Goal: Obtain resource: Obtain resource

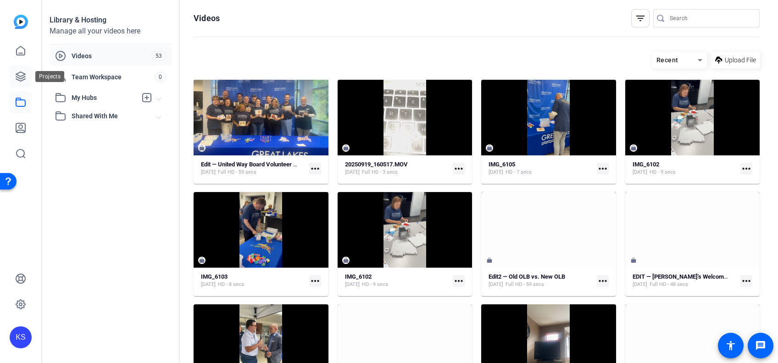
click at [18, 81] on icon at bounding box center [20, 76] width 11 height 11
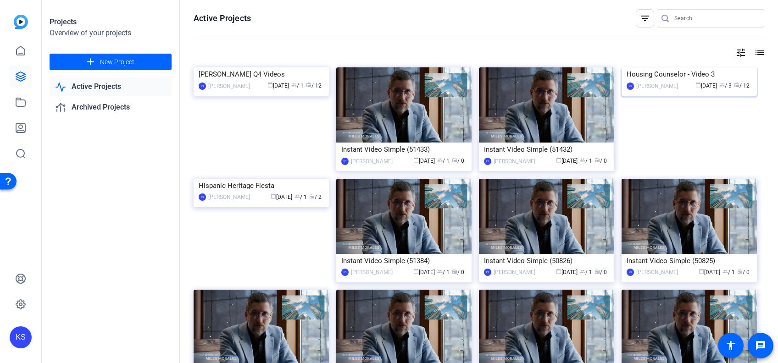
click at [701, 67] on img at bounding box center [688, 67] width 135 height 0
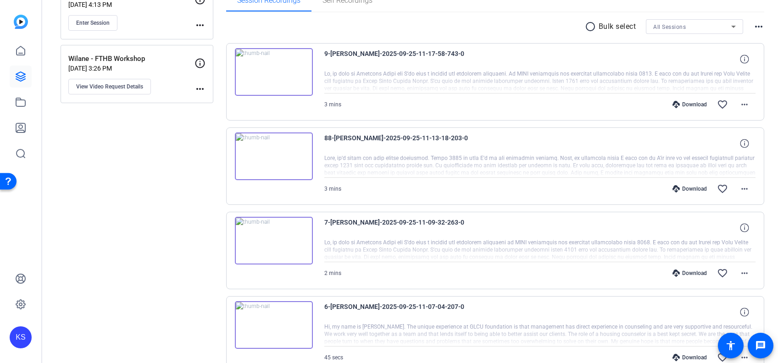
scroll to position [160, 0]
click at [269, 236] on img at bounding box center [274, 240] width 78 height 48
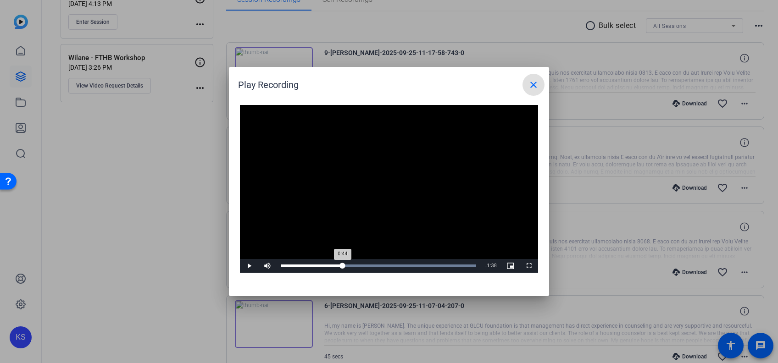
click at [342, 266] on div "Loaded : 100.00% 0:44 0:44" at bounding box center [378, 266] width 195 height 2
click at [250, 266] on span "Video Player" at bounding box center [249, 266] width 18 height 0
drag, startPoint x: 448, startPoint y: 83, endPoint x: 323, endPoint y: 151, distance: 142.5
click at [0, 0] on openreel-play-recording-popup "Play Recording close Video Player is loading. Play Video Play Mute Current Time…" at bounding box center [0, 0] width 0 height 0
click at [535, 86] on mat-icon "close" at bounding box center [533, 84] width 11 height 11
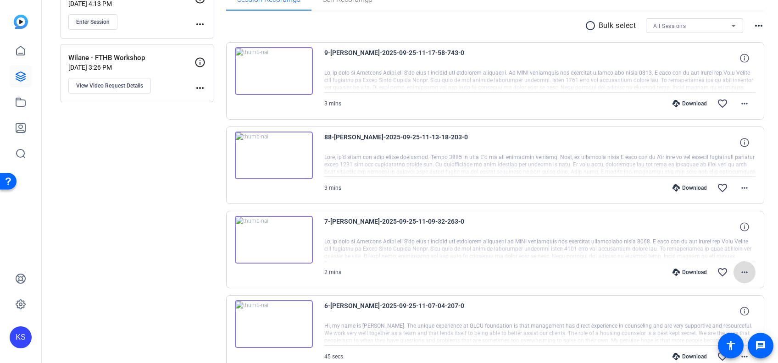
click at [739, 272] on mat-icon "more_horiz" at bounding box center [744, 272] width 11 height 11
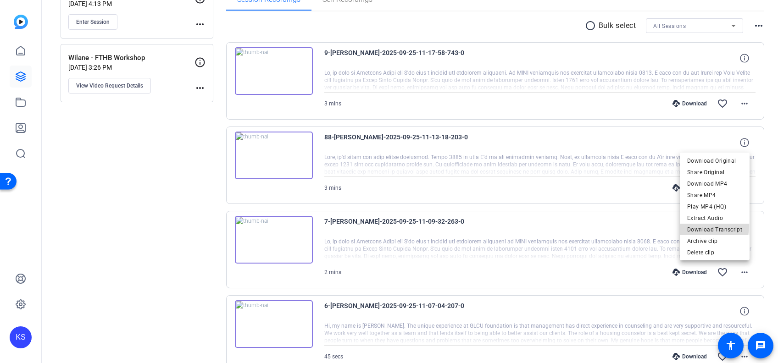
click at [705, 227] on span "Download Transcript" at bounding box center [714, 229] width 55 height 11
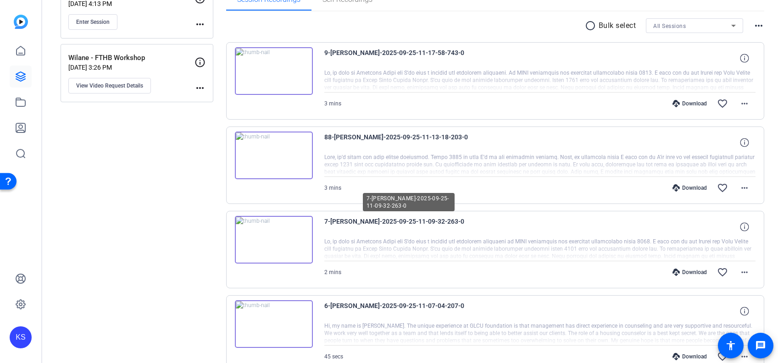
click at [460, 221] on span "7-[PERSON_NAME]-2025-09-25-11-09-32-263-0" at bounding box center [409, 227] width 170 height 22
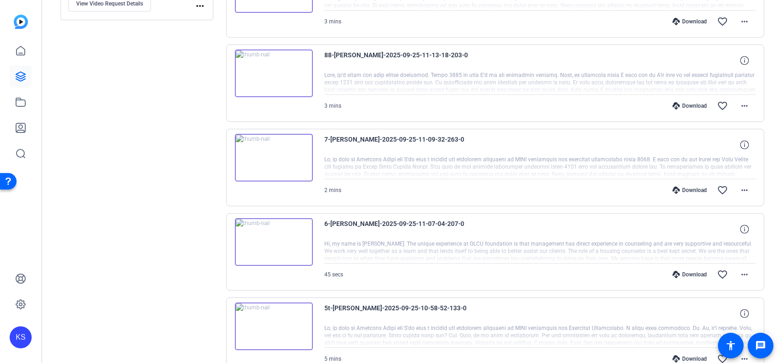
scroll to position [180, 0]
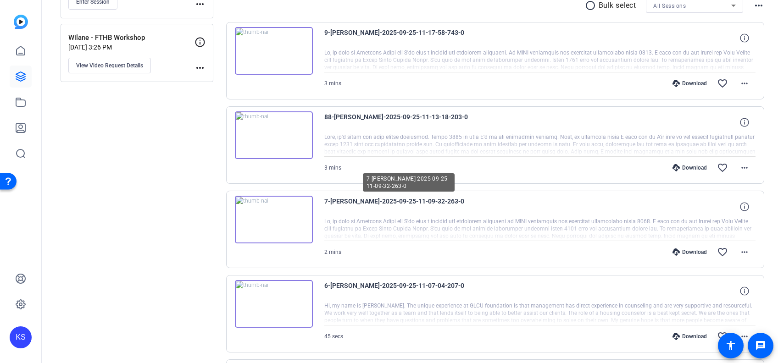
click at [462, 200] on span "7-[PERSON_NAME]-2025-09-25-11-09-32-263-0" at bounding box center [409, 207] width 170 height 22
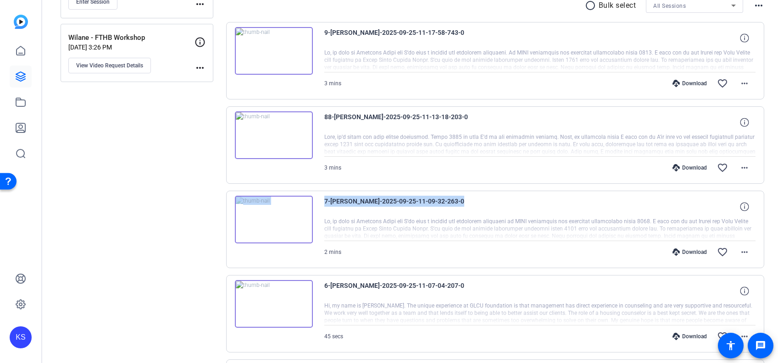
drag, startPoint x: 462, startPoint y: 199, endPoint x: 315, endPoint y: 197, distance: 147.7
click at [315, 196] on div "7-[PERSON_NAME]-2025-09-25-11-09-32-263-0 2 mins Download favorite_border more_…" at bounding box center [495, 230] width 538 height 78
drag, startPoint x: 315, startPoint y: 197, endPoint x: 355, endPoint y: 200, distance: 40.0
copy div "7-[PERSON_NAME]-2025-09-25-11-09-32-263-0"
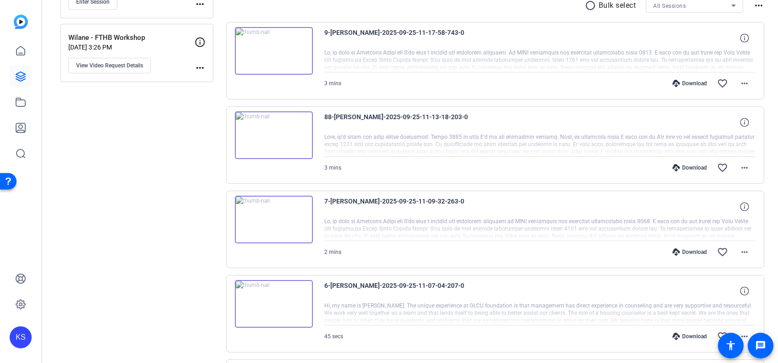
scroll to position [260, 0]
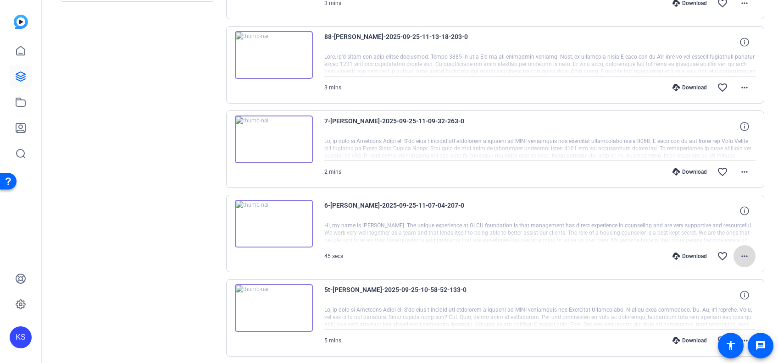
click at [739, 255] on mat-icon "more_horiz" at bounding box center [744, 256] width 11 height 11
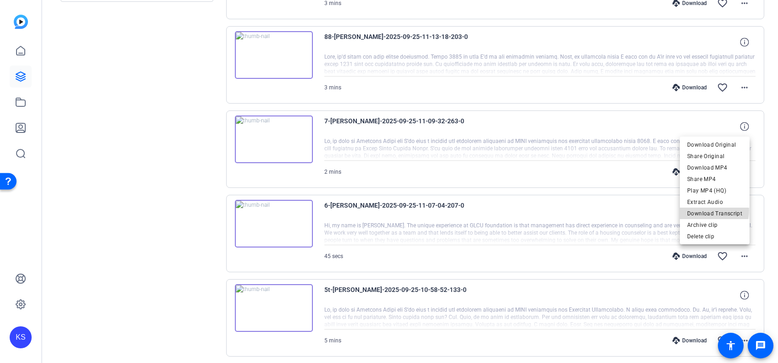
click at [709, 211] on span "Download Transcript" at bounding box center [714, 213] width 55 height 11
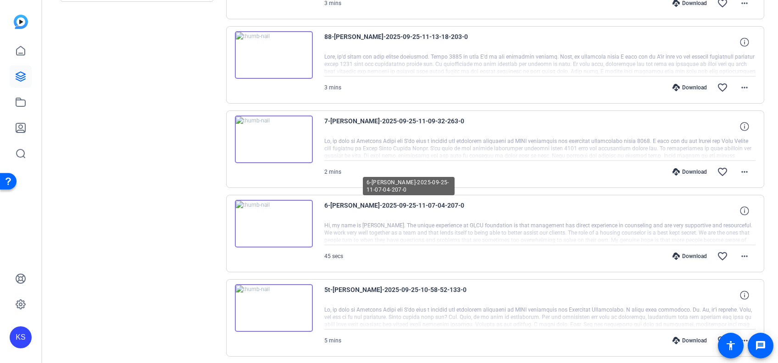
click at [477, 200] on span "6-[PERSON_NAME]-2025-09-25-11-07-04-207-0" at bounding box center [409, 211] width 170 height 22
click at [469, 203] on span "6-[PERSON_NAME]-2025-09-25-11-07-04-207-0" at bounding box center [409, 211] width 170 height 22
click at [455, 205] on span "6-[PERSON_NAME]-2025-09-25-11-07-04-207-0" at bounding box center [409, 211] width 170 height 22
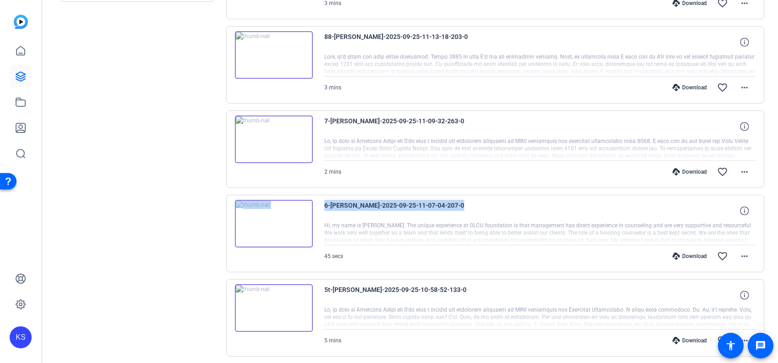
drag, startPoint x: 455, startPoint y: 204, endPoint x: 316, endPoint y: 211, distance: 138.7
click at [316, 211] on div "6-[PERSON_NAME]-2025-09-25-11-07-04-207-0 Hi, my name is [PERSON_NAME]. The uni…" at bounding box center [495, 234] width 538 height 78
drag, startPoint x: 316, startPoint y: 211, endPoint x: 346, endPoint y: 206, distance: 30.2
copy div "6-[PERSON_NAME]-2025-09-25-11-07-04-207-0"
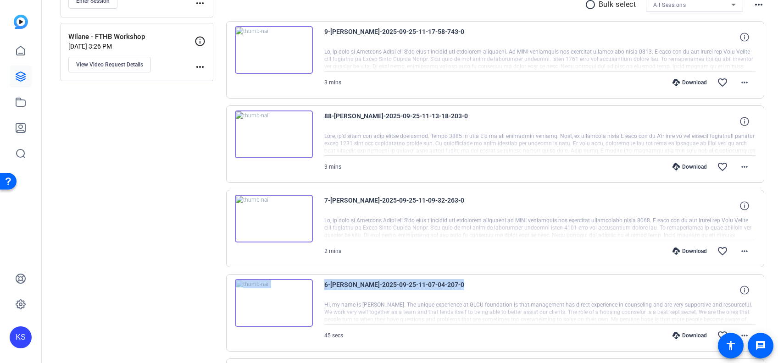
scroll to position [180, 0]
click at [742, 166] on mat-icon "more_horiz" at bounding box center [744, 167] width 11 height 11
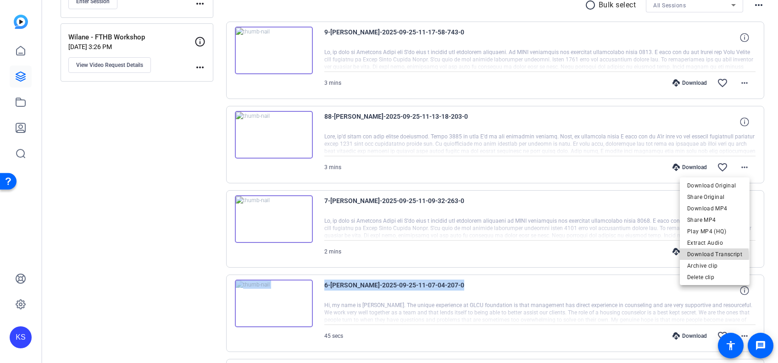
click at [707, 257] on span "Download Transcript" at bounding box center [714, 254] width 55 height 11
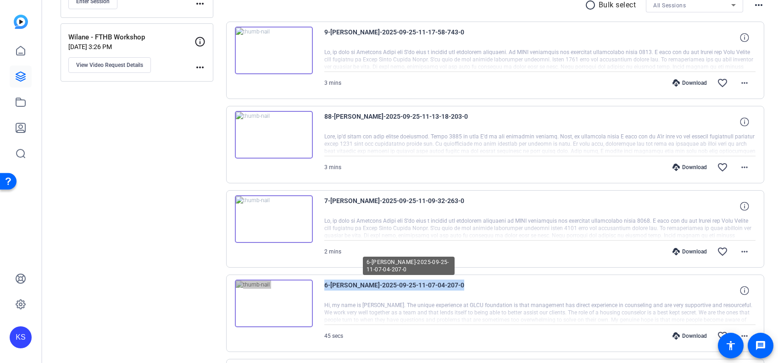
click at [394, 299] on span "6-[PERSON_NAME]-2025-09-25-11-07-04-207-0" at bounding box center [409, 291] width 170 height 22
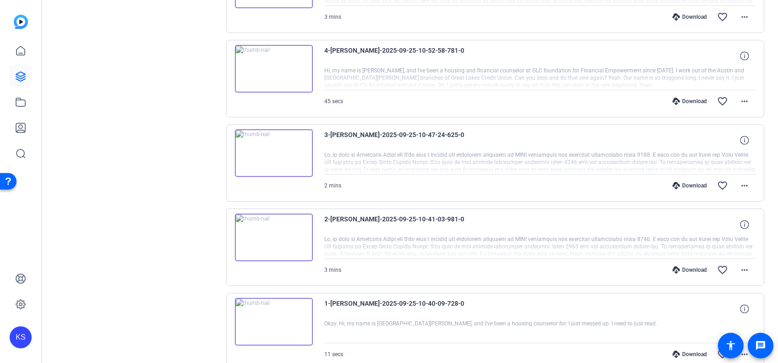
scroll to position [665, 0]
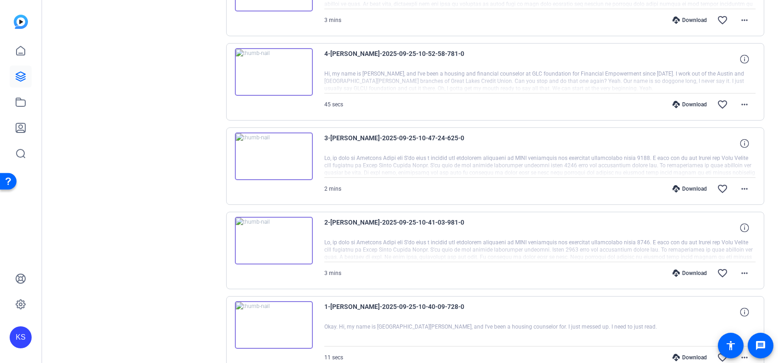
click at [364, 244] on div at bounding box center [540, 250] width 432 height 23
click at [271, 237] on img at bounding box center [274, 241] width 78 height 48
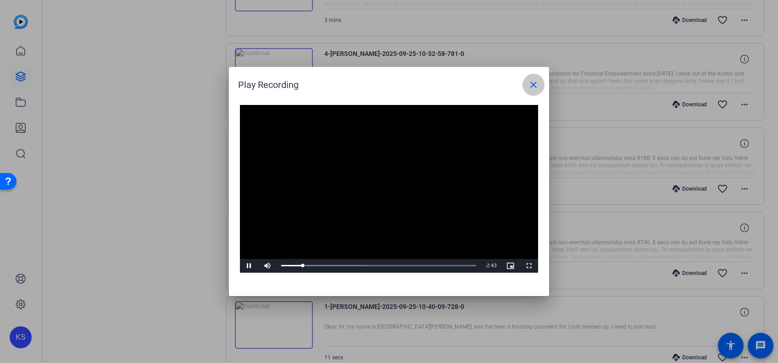
click at [535, 84] on mat-icon "close" at bounding box center [533, 84] width 11 height 11
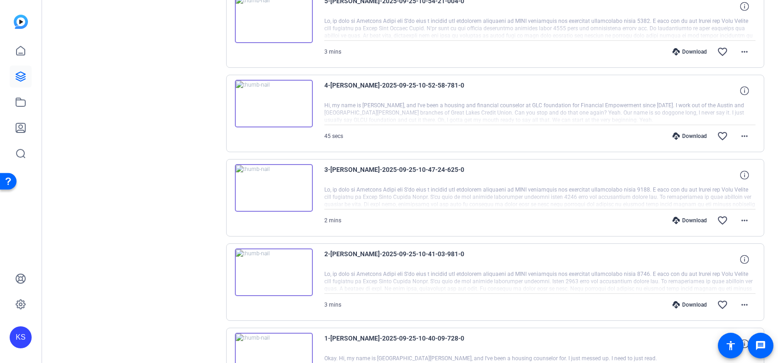
scroll to position [626, 0]
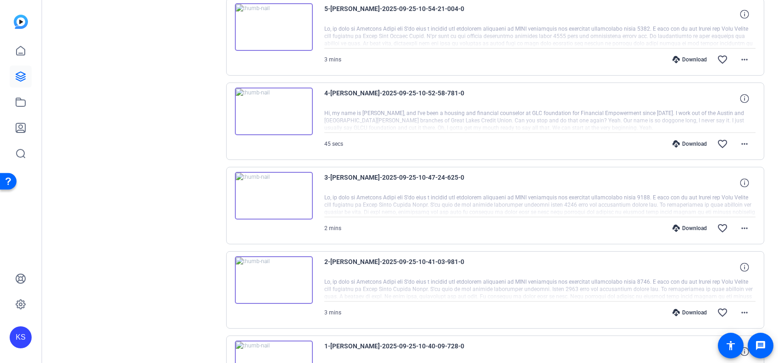
click at [276, 190] on img at bounding box center [274, 196] width 78 height 48
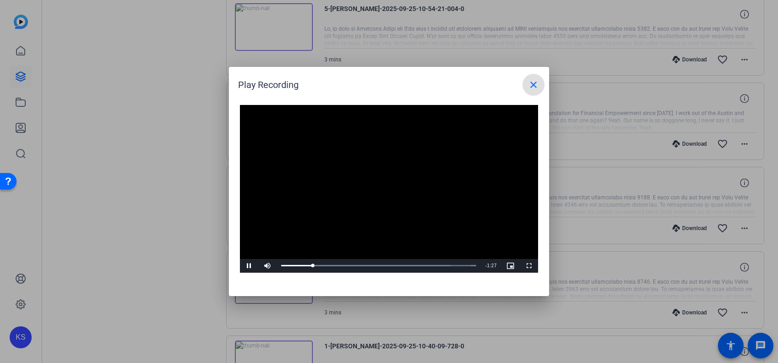
click at [536, 90] on mat-icon "close" at bounding box center [533, 84] width 11 height 11
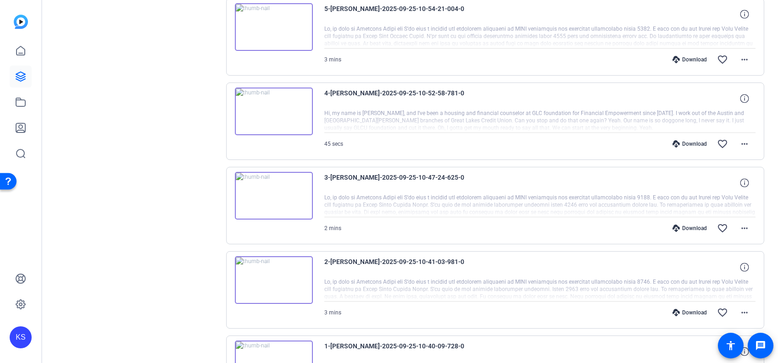
click at [277, 107] on img at bounding box center [274, 112] width 78 height 48
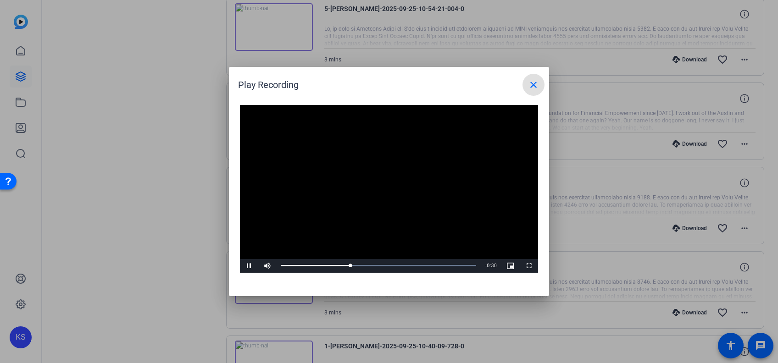
click at [534, 81] on mat-icon "close" at bounding box center [533, 84] width 11 height 11
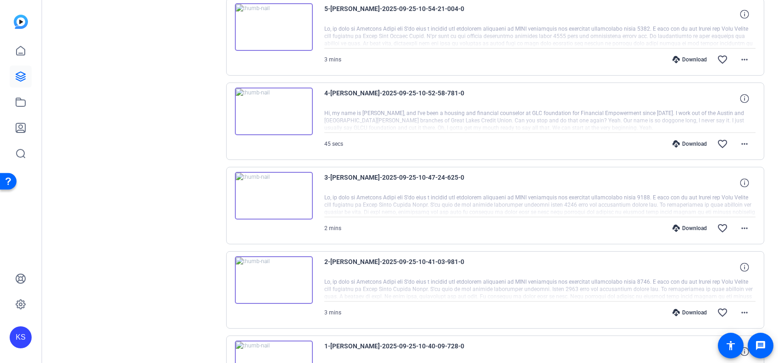
click at [273, 106] on img at bounding box center [274, 112] width 78 height 48
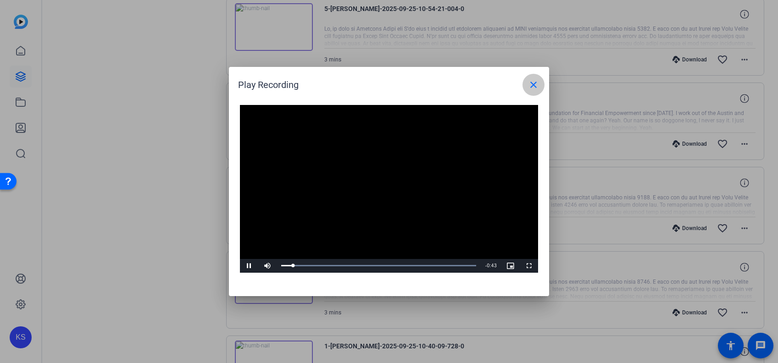
click at [531, 82] on mat-icon "close" at bounding box center [533, 84] width 11 height 11
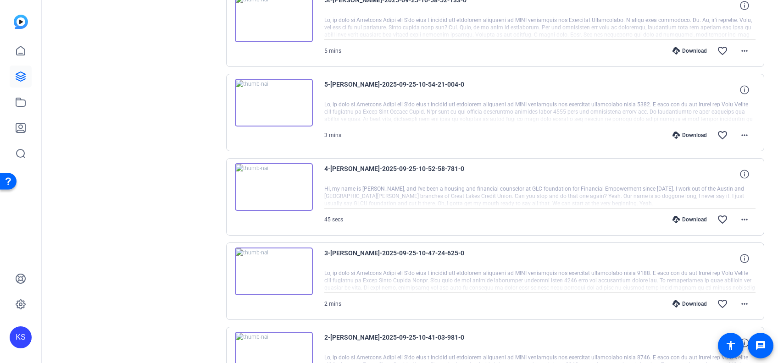
scroll to position [545, 0]
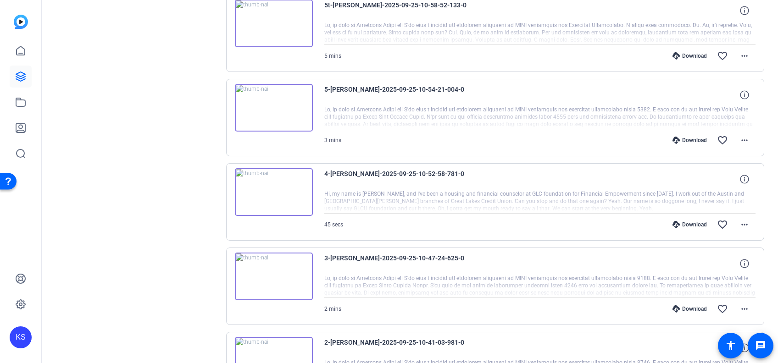
click at [273, 105] on img at bounding box center [274, 108] width 78 height 48
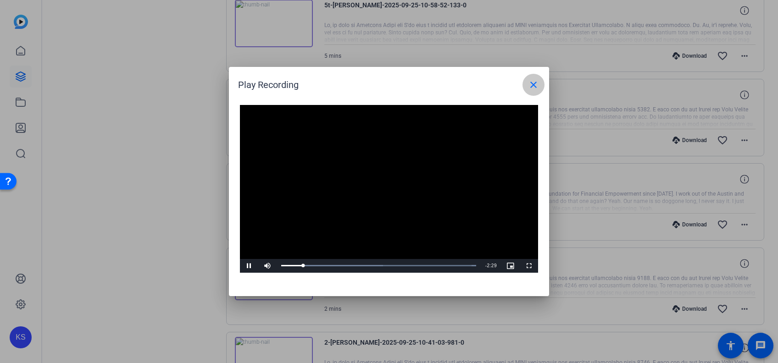
click at [536, 86] on mat-icon "close" at bounding box center [533, 84] width 11 height 11
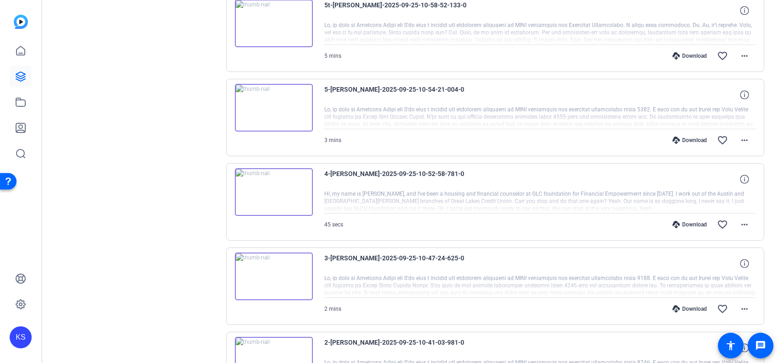
click at [270, 103] on img at bounding box center [274, 108] width 78 height 48
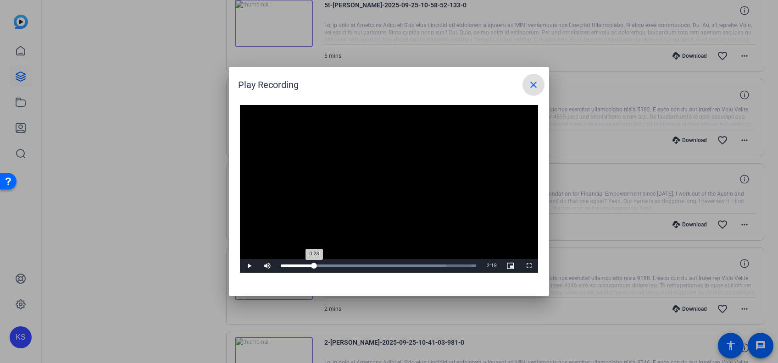
click at [314, 264] on div "Loaded : 100.00% 0:28 0:28" at bounding box center [379, 266] width 204 height 14
click at [309, 266] on div "0:31" at bounding box center [295, 266] width 28 height 2
click at [304, 266] on div "Loaded : 100.00% 0:19 0:19" at bounding box center [378, 266] width 195 height 2
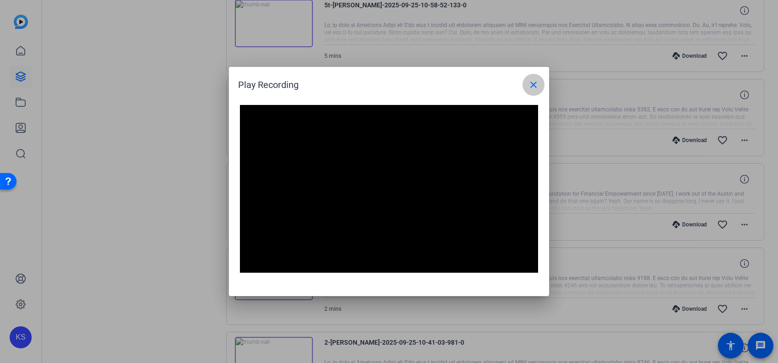
click at [541, 83] on span at bounding box center [533, 85] width 22 height 22
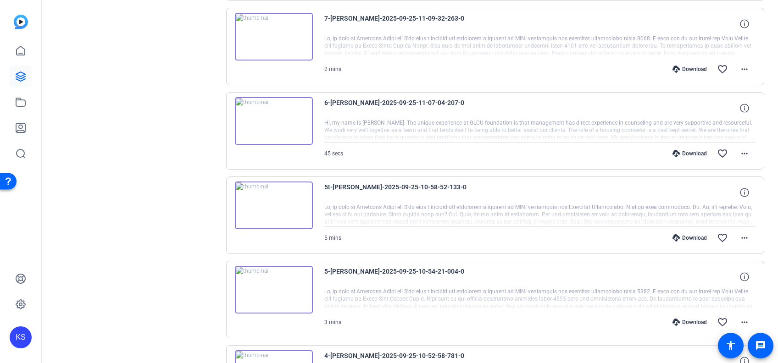
scroll to position [362, 0]
click at [270, 208] on img at bounding box center [274, 207] width 78 height 48
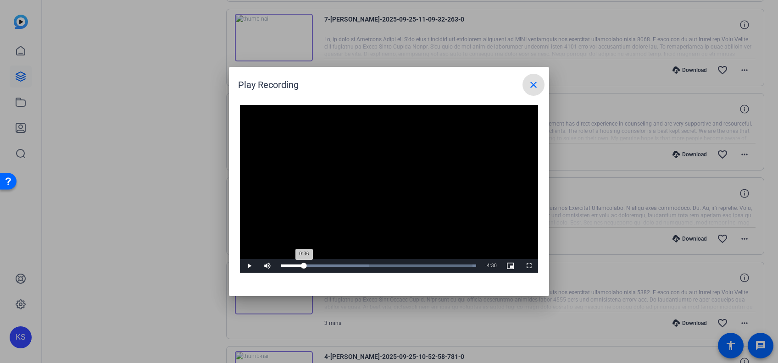
click at [304, 263] on div "Loaded : 100.00% 0:36 0:36" at bounding box center [379, 266] width 204 height 14
click at [323, 265] on div "Loaded : 100.00% 1:06 1:06" at bounding box center [378, 266] width 195 height 2
click at [536, 89] on mat-icon "close" at bounding box center [533, 84] width 11 height 11
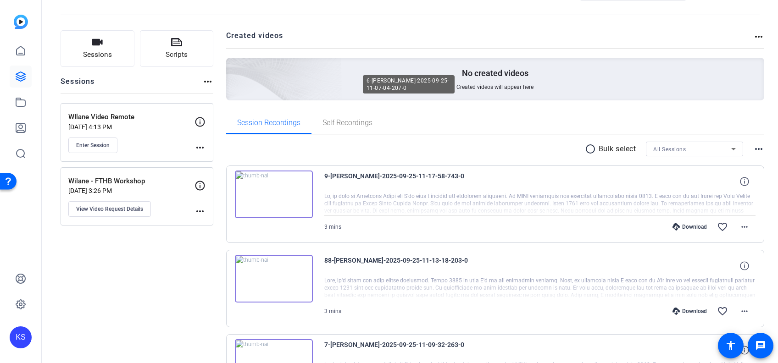
scroll to position [35, 0]
click at [269, 270] on img at bounding box center [274, 280] width 78 height 48
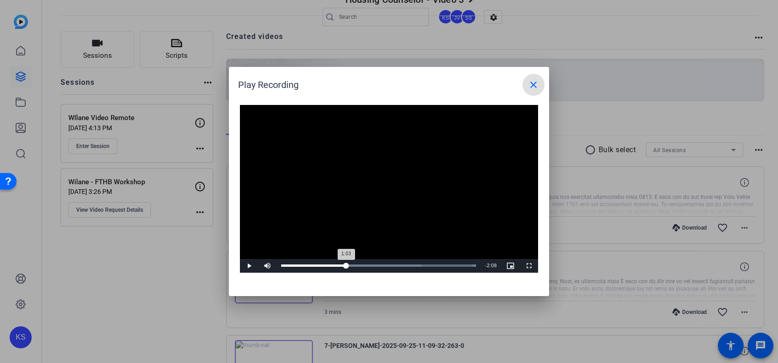
click at [346, 263] on div "Loaded : 100.00% 1:03 1:03" at bounding box center [379, 266] width 204 height 14
click at [532, 84] on mat-icon "close" at bounding box center [533, 84] width 11 height 11
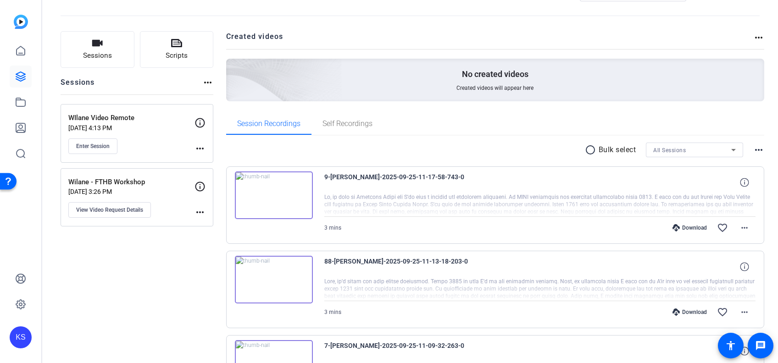
click at [280, 191] on img at bounding box center [274, 196] width 78 height 48
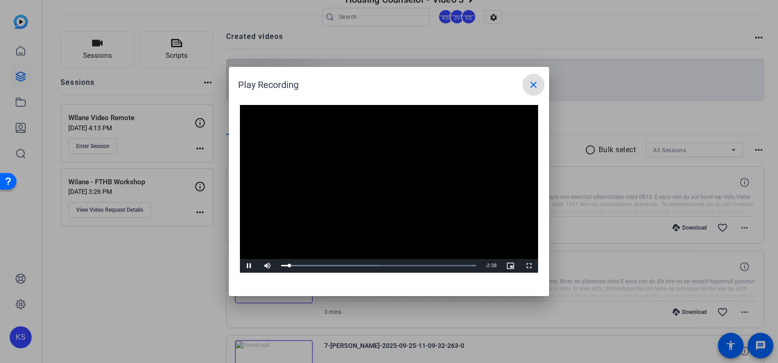
click at [611, 199] on div at bounding box center [389, 181] width 778 height 363
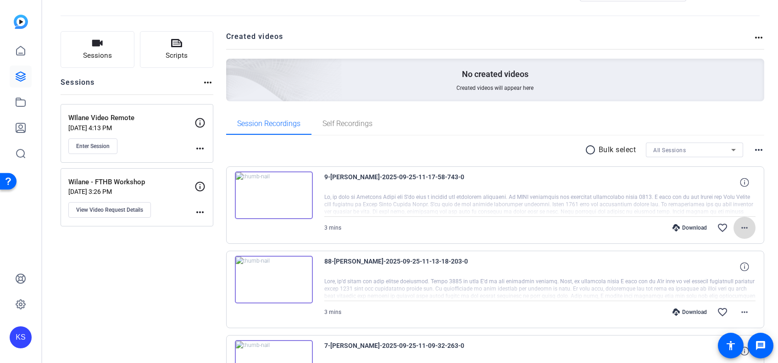
click at [739, 226] on mat-icon "more_horiz" at bounding box center [744, 227] width 11 height 11
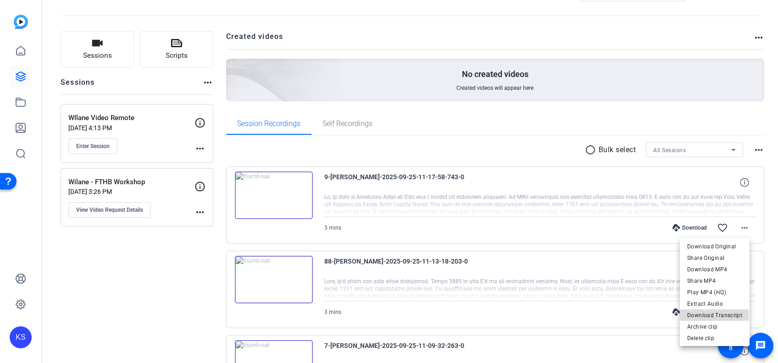
click at [695, 316] on span "Download Transcript" at bounding box center [714, 315] width 55 height 11
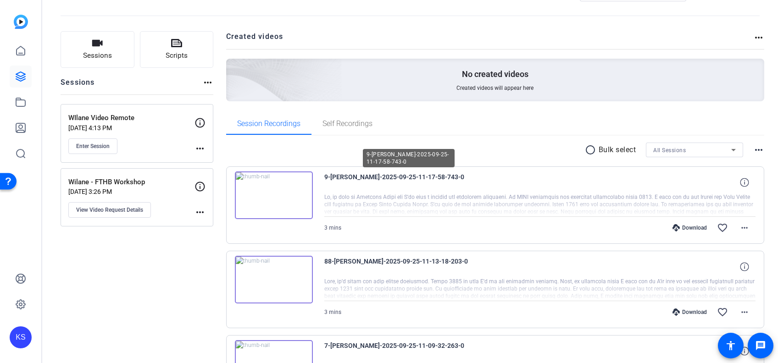
click at [465, 176] on span "9-[PERSON_NAME]-2025-09-25-11-17-58-743-0" at bounding box center [409, 183] width 170 height 22
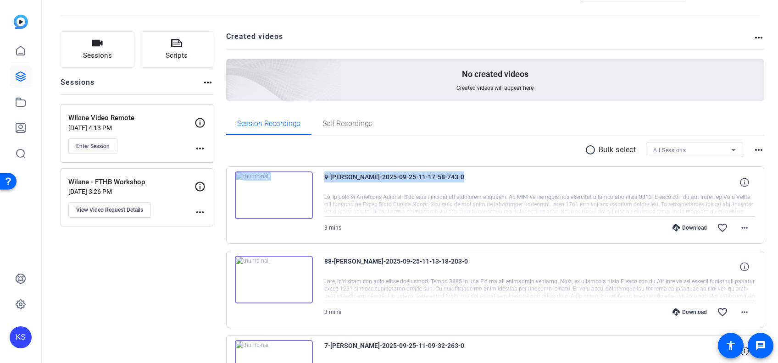
drag, startPoint x: 465, startPoint y: 176, endPoint x: 316, endPoint y: 177, distance: 149.1
click at [315, 177] on div "9-[PERSON_NAME]-2025-09-25-11-17-58-743-0 3 mins Download favorite_border more_…" at bounding box center [495, 205] width 538 height 78
drag, startPoint x: 316, startPoint y: 177, endPoint x: 356, endPoint y: 179, distance: 40.4
copy div "9-[PERSON_NAME]-2025-09-25-11-17-58-743-0"
click at [278, 191] on img at bounding box center [274, 196] width 78 height 48
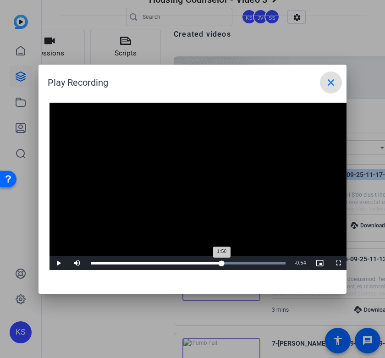
click at [222, 263] on div "Loaded : 100.00% 1:50 1:50" at bounding box center [188, 263] width 195 height 2
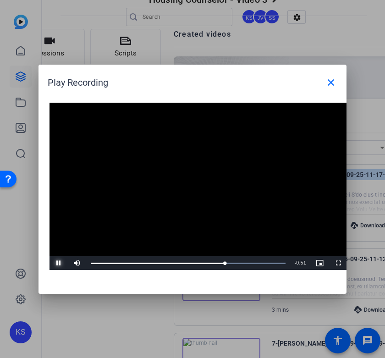
click at [58, 263] on span "Video Player" at bounding box center [59, 263] width 18 height 0
click at [232, 215] on video "Video Player" at bounding box center [199, 187] width 298 height 168
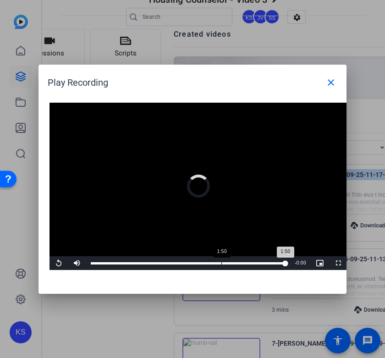
click at [221, 263] on div "Loaded : 100.00% 1:50 1:50" at bounding box center [188, 263] width 195 height 2
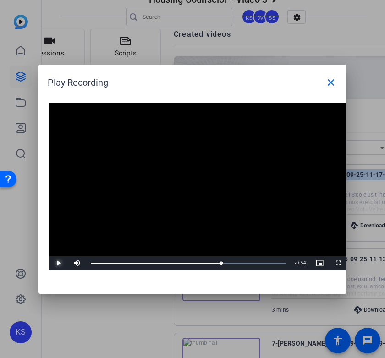
click at [61, 263] on span "Video Player" at bounding box center [59, 263] width 18 height 0
click at [334, 81] on mat-icon "close" at bounding box center [331, 82] width 11 height 11
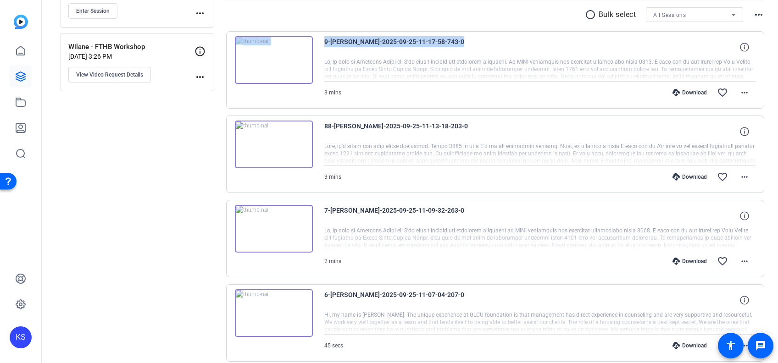
scroll to position [172, 0]
click at [272, 224] on img at bounding box center [274, 228] width 78 height 48
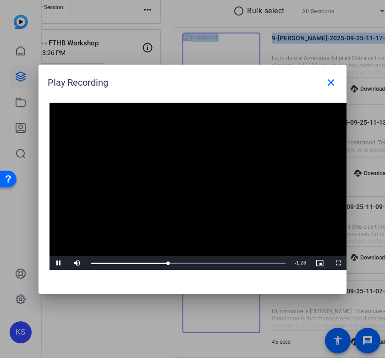
click at [217, 185] on video "Video Player" at bounding box center [199, 187] width 298 height 168
click at [59, 263] on span "Video Player" at bounding box center [59, 263] width 18 height 0
click at [304, 223] on video "Video Player" at bounding box center [199, 187] width 298 height 168
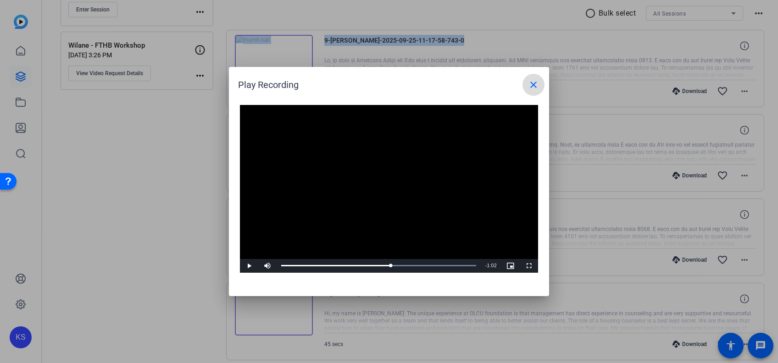
click at [530, 91] on span at bounding box center [533, 85] width 22 height 22
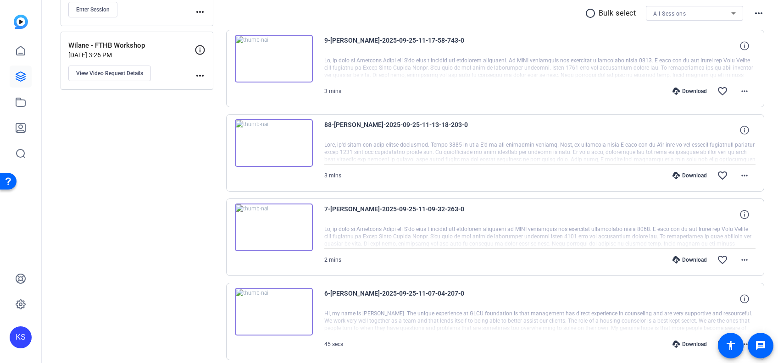
click at [342, 146] on div at bounding box center [540, 152] width 432 height 23
click at [294, 144] on img at bounding box center [274, 143] width 78 height 48
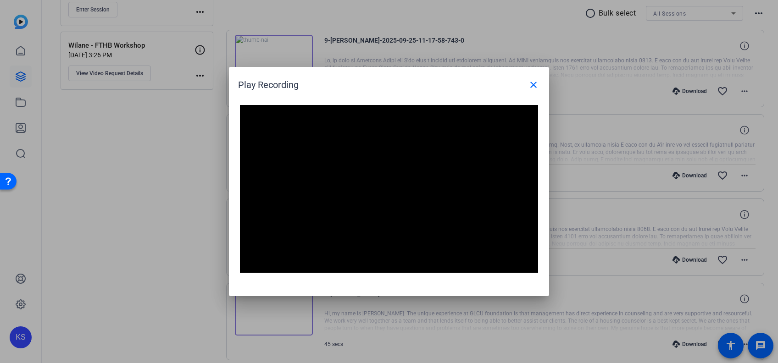
click at [202, 321] on div at bounding box center [389, 181] width 778 height 363
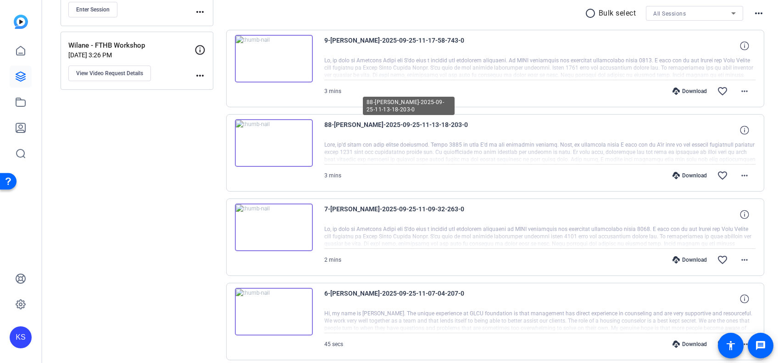
click at [462, 126] on span "88-[PERSON_NAME]-2025-09-25-11-13-18-203-0" at bounding box center [409, 130] width 170 height 22
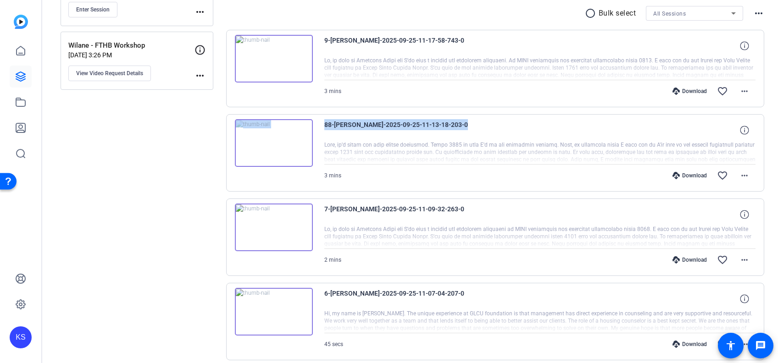
drag, startPoint x: 462, startPoint y: 126, endPoint x: 319, endPoint y: 130, distance: 143.6
click at [317, 130] on div "88-[PERSON_NAME]-2025-09-25-11-13-18-203-0 3 mins Download favorite_border more…" at bounding box center [495, 153] width 538 height 78
drag, startPoint x: 319, startPoint y: 130, endPoint x: 368, endPoint y: 127, distance: 49.2
copy div "88-[PERSON_NAME]-2025-09-25-11-13-18-203-0"
